Goal: Communication & Community: Answer question/provide support

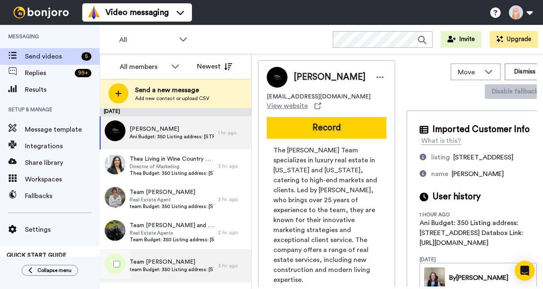
click at [192, 257] on div "Team [PERSON_NAME] team Budget: 350 Listing address: [STREET_ADDRESS] Databox L…" at bounding box center [159, 265] width 119 height 33
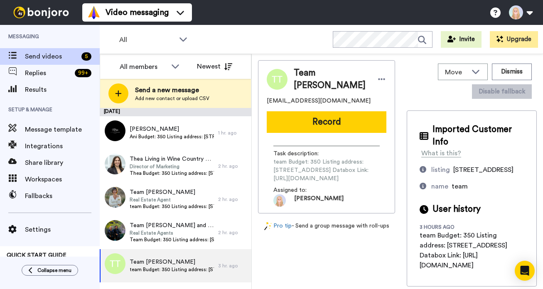
scroll to position [0, 109]
drag, startPoint x: 273, startPoint y: 174, endPoint x: 397, endPoint y: 175, distance: 123.9
click at [395, 175] on div "Team Troy Rosen wlvlifestyle@gmail.com Record Task description : team Budget: 3…" at bounding box center [326, 136] width 137 height 153
copy span "https://app.databox.com/datawall/f8870707379d5edac5800f70411a970721f24ec68de8f33"
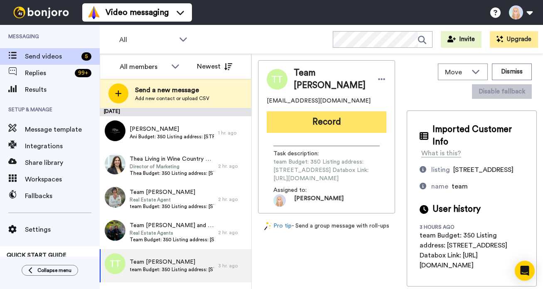
click at [279, 115] on button "Record" at bounding box center [327, 122] width 120 height 22
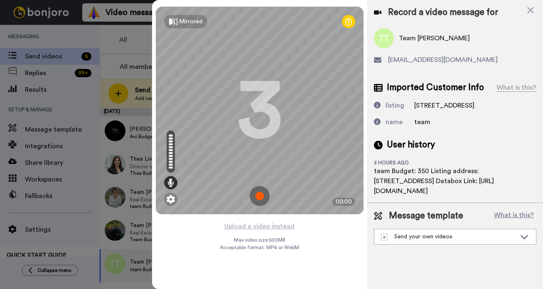
click at [259, 196] on img at bounding box center [260, 196] width 20 height 20
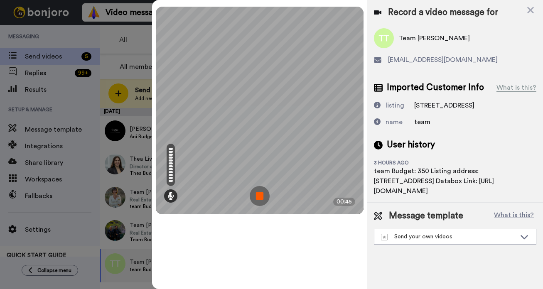
click at [259, 196] on img at bounding box center [260, 196] width 20 height 20
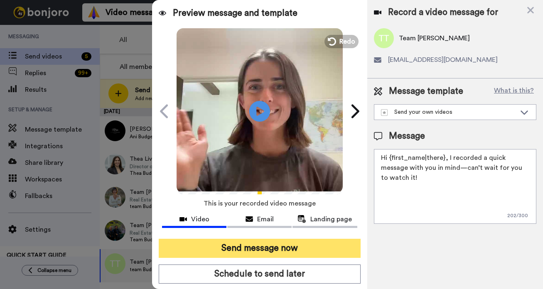
click at [260, 244] on button "Send message now" at bounding box center [260, 248] width 202 height 19
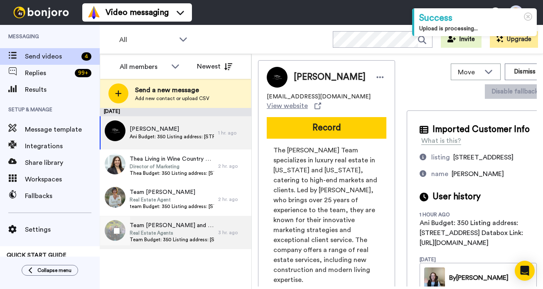
click at [191, 237] on span "Team Budget: 350 Listing address: [STREET_ADDRESS][PERSON_NAME] Databox Link: […" at bounding box center [172, 240] width 84 height 7
